Goal: Information Seeking & Learning: Learn about a topic

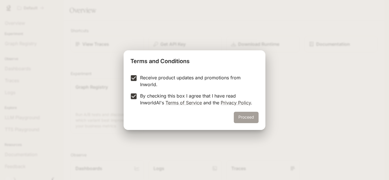
click at [249, 116] on button "Proceed" at bounding box center [246, 117] width 25 height 11
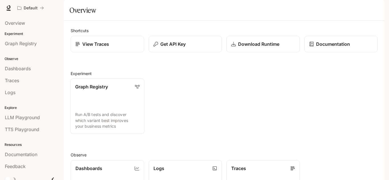
scroll to position [142, 0]
click at [17, 24] on span "Overview" at bounding box center [15, 23] width 20 height 7
click at [108, 48] on p "View Traces" at bounding box center [95, 44] width 27 height 7
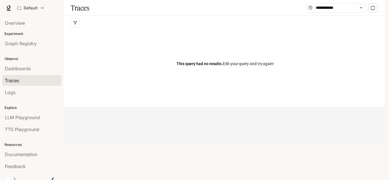
click at [351, 10] on span "Documentation" at bounding box center [350, 8] width 28 height 7
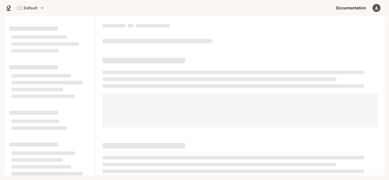
click at [377, 7] on icon "button" at bounding box center [376, 8] width 5 height 5
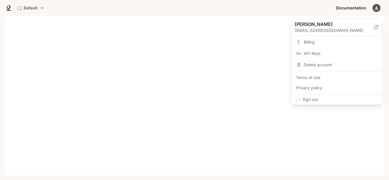
click at [377, 7] on div at bounding box center [194, 90] width 389 height 180
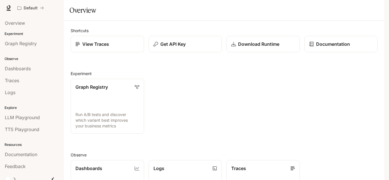
scroll to position [28, 0]
click at [102, 93] on link "Graph Registry Run A/B tests and discover which variant best improves your busi…" at bounding box center [107, 107] width 74 height 56
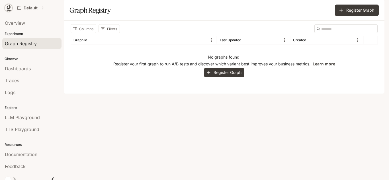
click at [8, 8] on icon at bounding box center [9, 7] width 4 height 4
